Goal: Browse casually

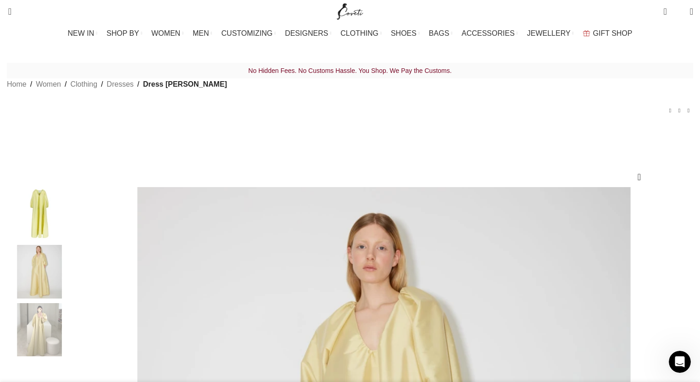
scroll to position [0, 772]
